Goal: Task Accomplishment & Management: Manage account settings

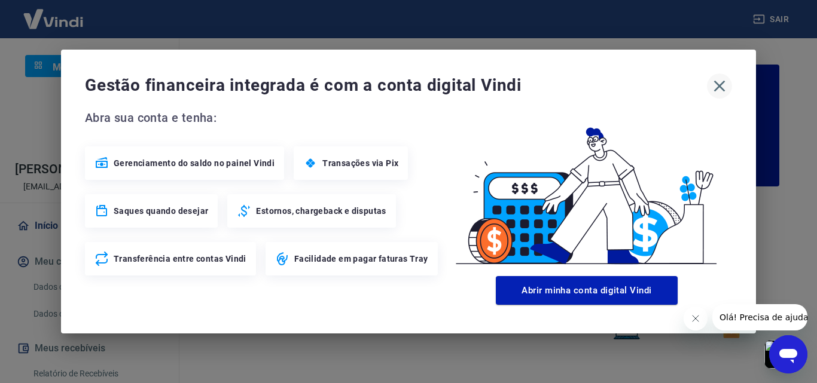
click at [720, 88] on icon "button" at bounding box center [719, 86] width 19 height 19
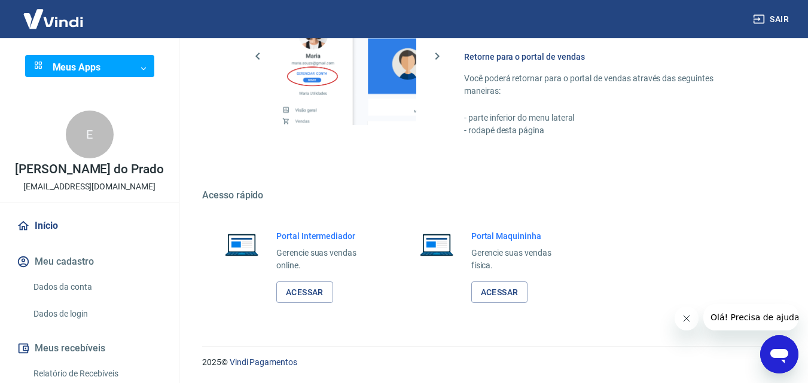
click at [53, 236] on link "Início" at bounding box center [89, 226] width 150 height 26
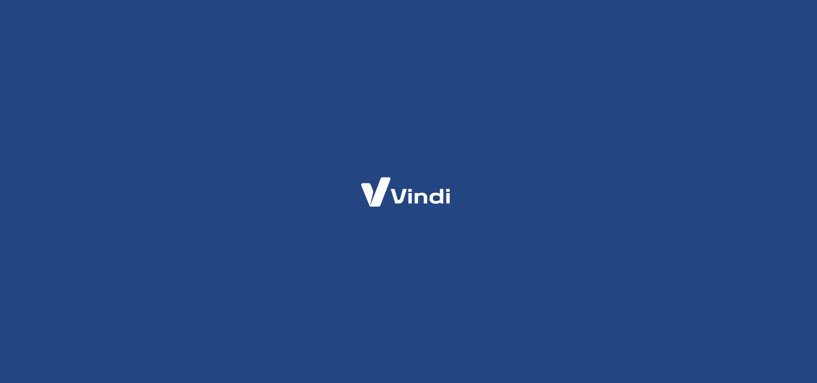
click at [417, 180] on img at bounding box center [405, 192] width 117 height 55
click at [552, 84] on div at bounding box center [408, 191] width 817 height 383
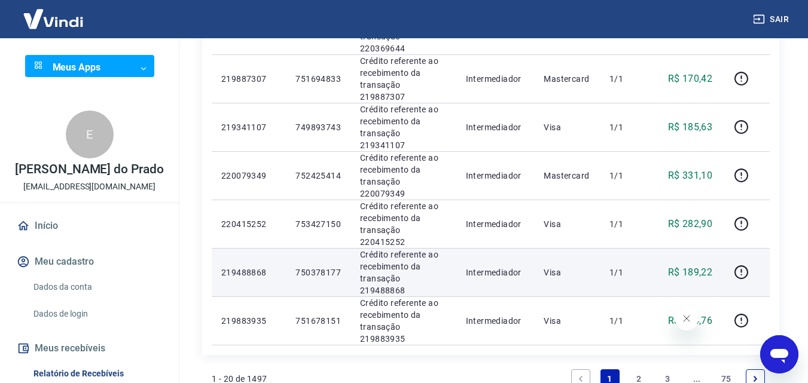
scroll to position [900, 0]
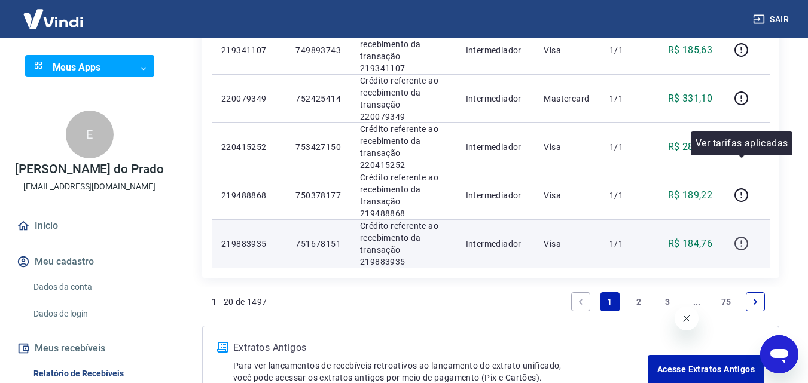
click at [740, 236] on icon "button" at bounding box center [740, 243] width 15 height 15
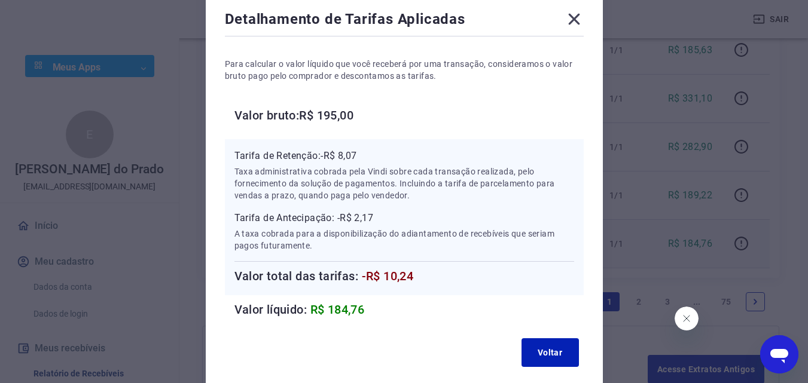
scroll to position [0, 0]
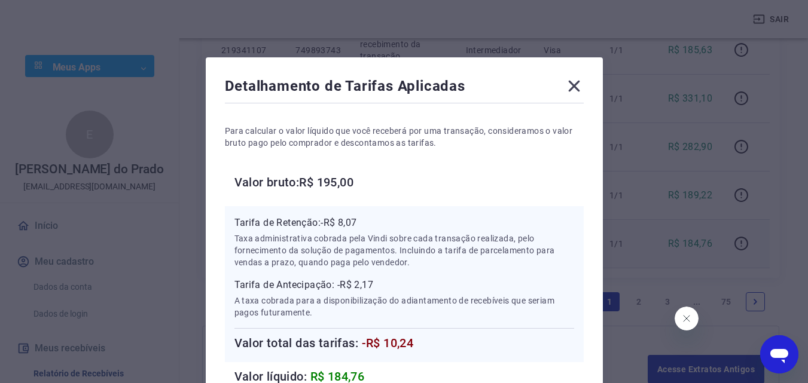
click at [574, 81] on icon at bounding box center [573, 86] width 19 height 19
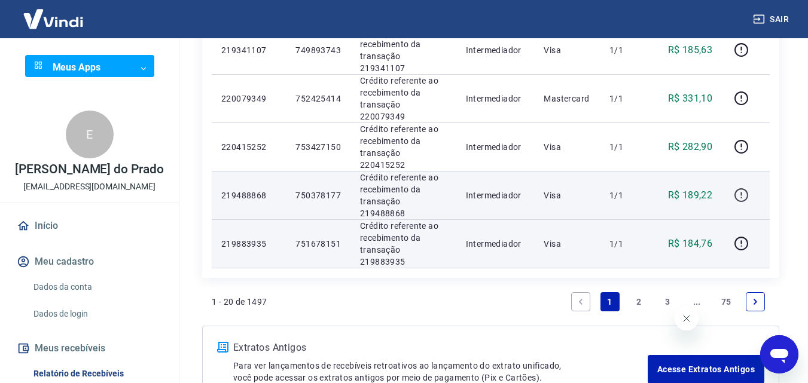
click at [740, 188] on icon "button" at bounding box center [740, 195] width 15 height 15
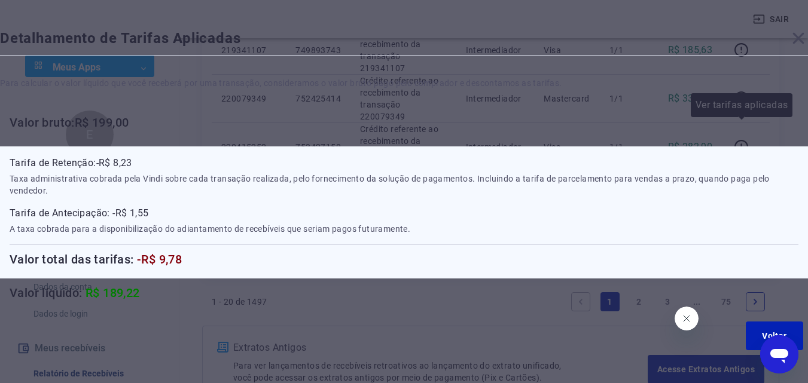
click at [739, 123] on div "Detalhamento de Tarifas Aplicadas Para calcular o valor líquido que você recebe…" at bounding box center [404, 191] width 808 height 383
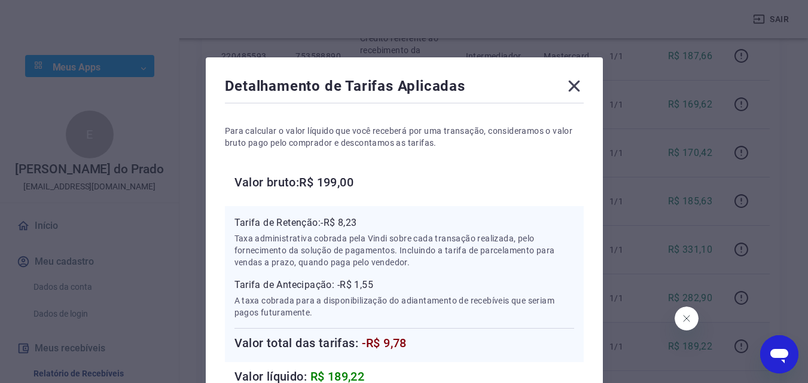
scroll to position [780, 0]
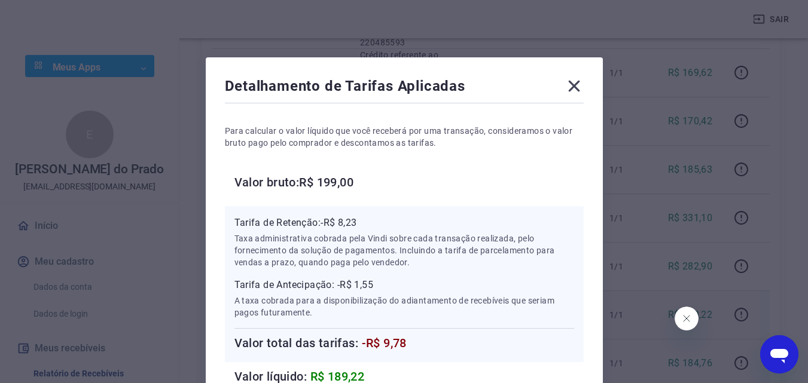
click at [579, 82] on icon at bounding box center [573, 86] width 19 height 19
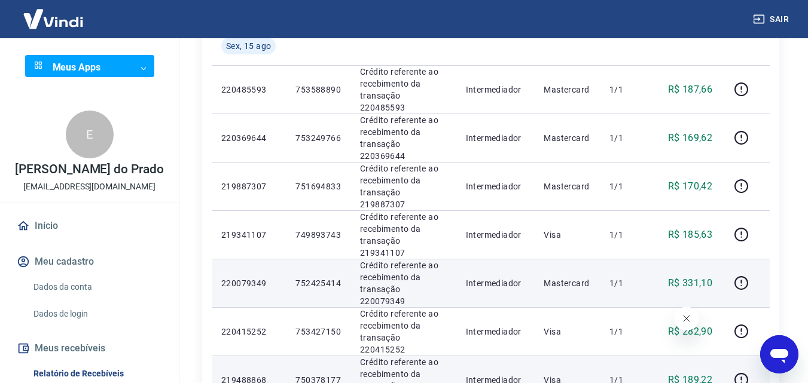
scroll to position [601, 0]
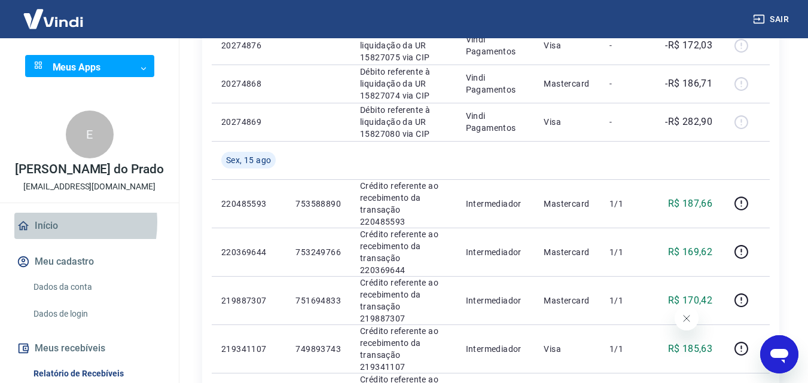
click at [41, 235] on link "Início" at bounding box center [89, 226] width 150 height 26
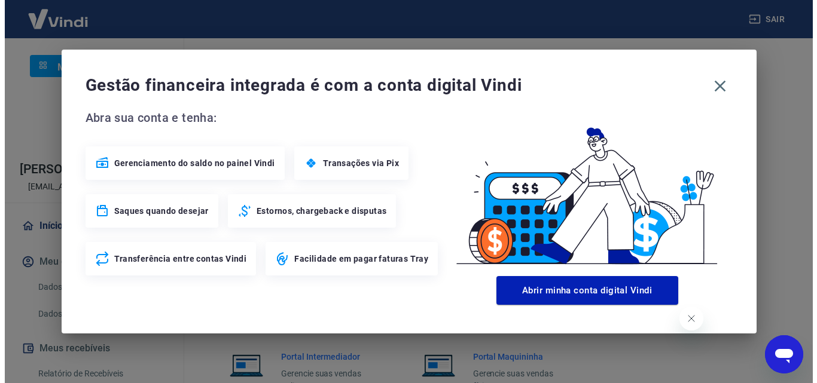
scroll to position [611, 0]
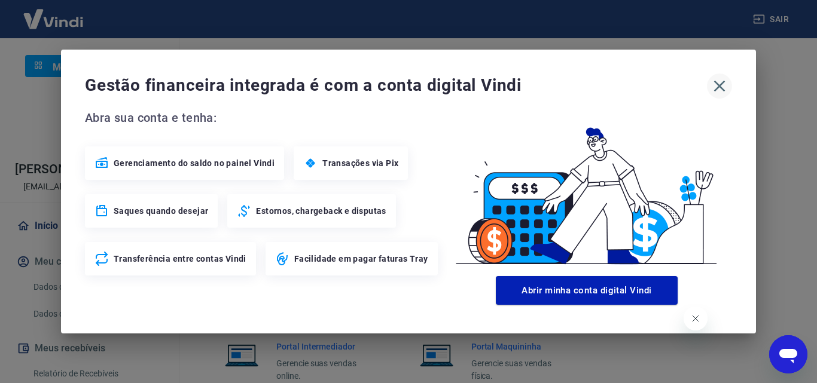
click at [719, 90] on icon "button" at bounding box center [719, 86] width 19 height 19
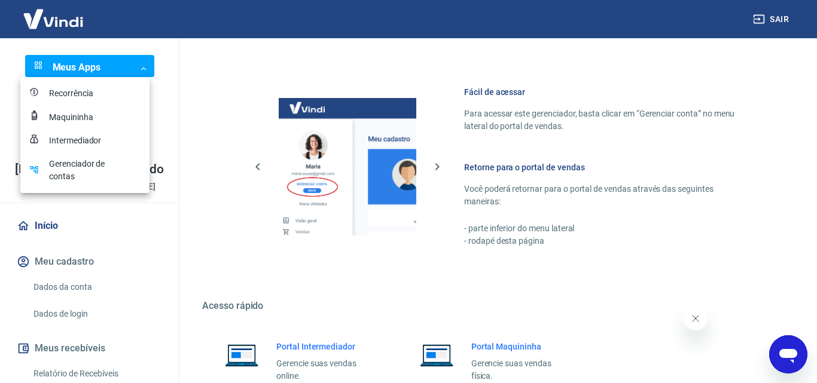
click at [79, 142] on div "Intermediador" at bounding box center [79, 140] width 60 height 13
